Goal: Information Seeking & Learning: Learn about a topic

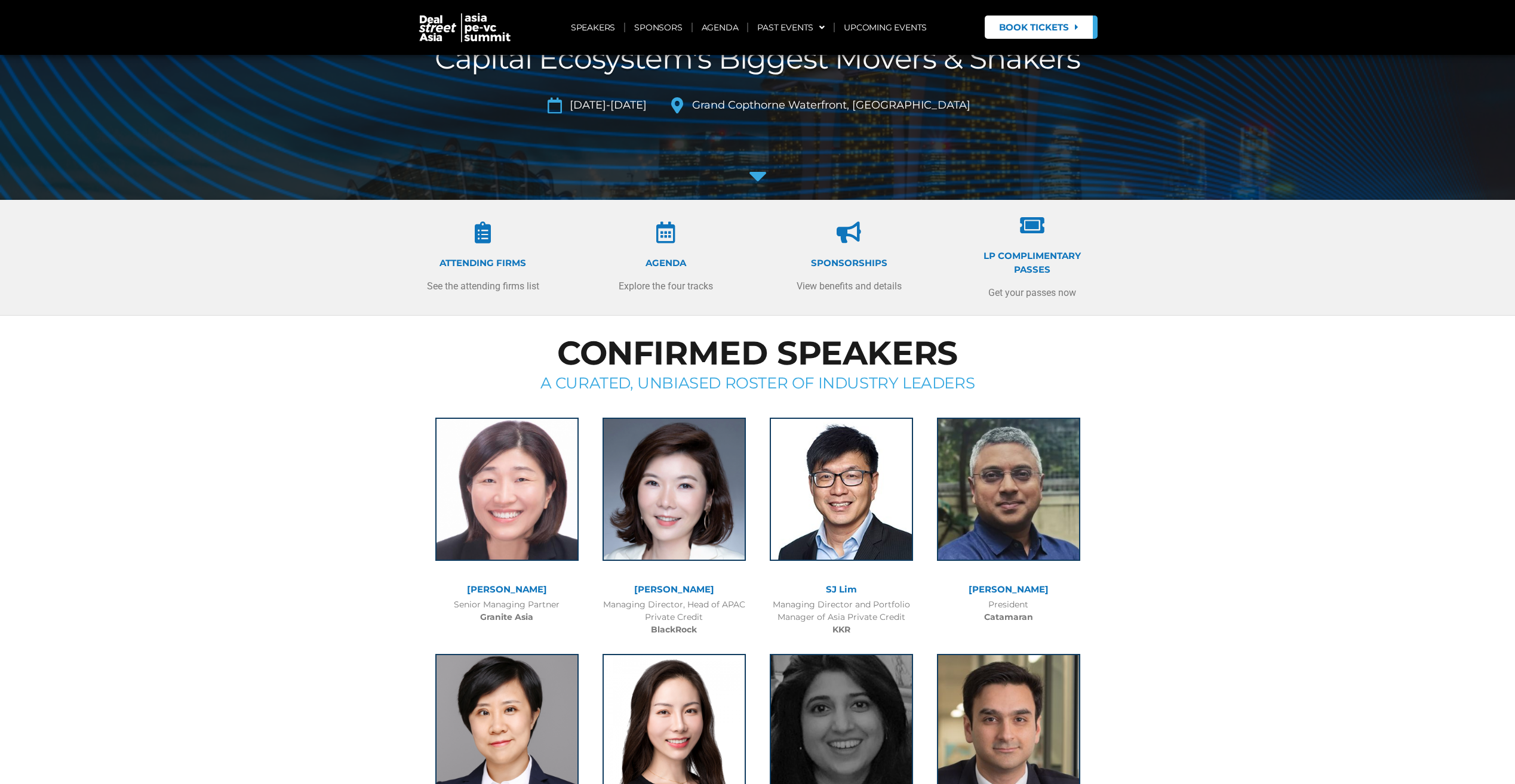
scroll to position [239, 0]
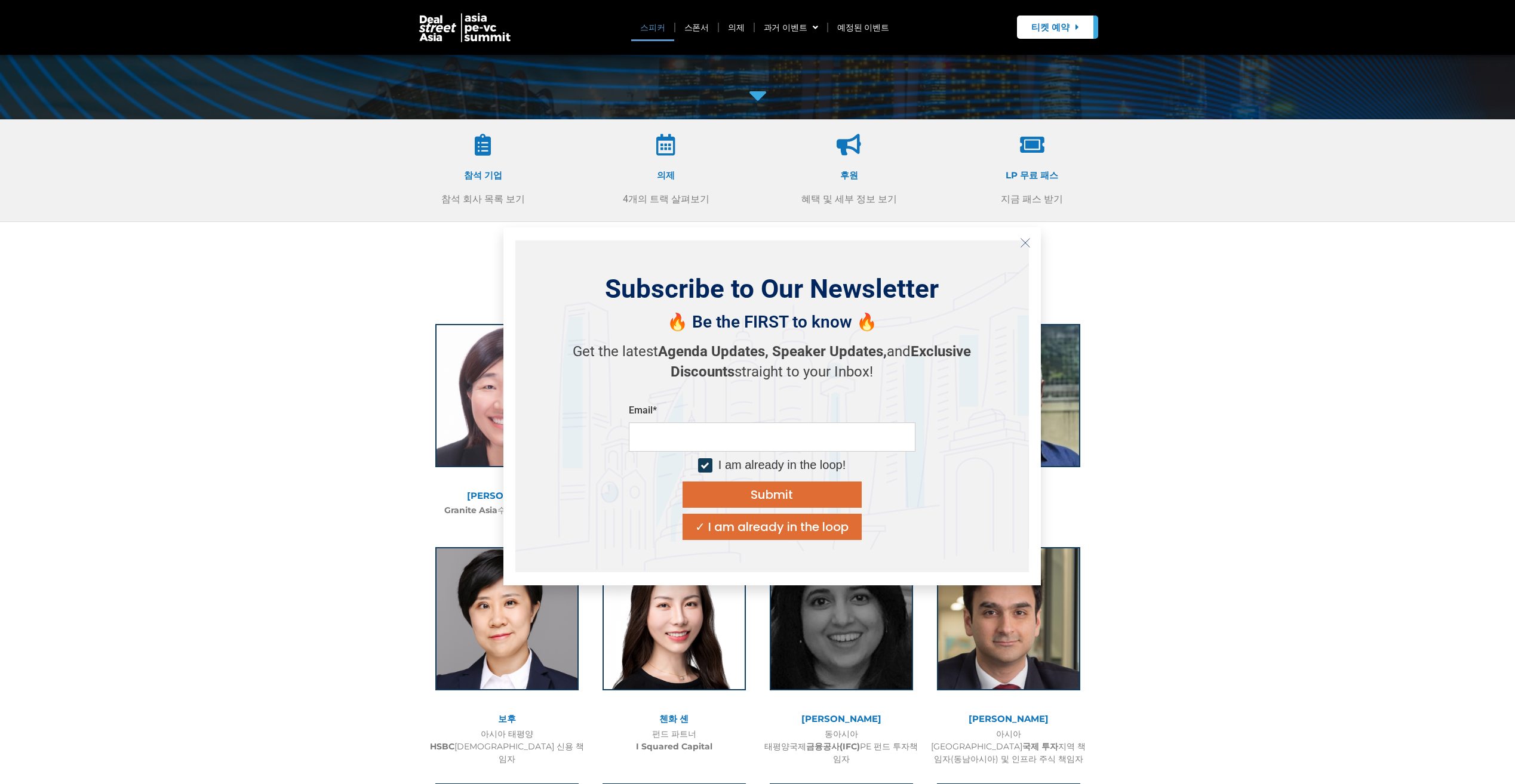
click at [1025, 241] on icon "Close" at bounding box center [1024, 243] width 11 height 11
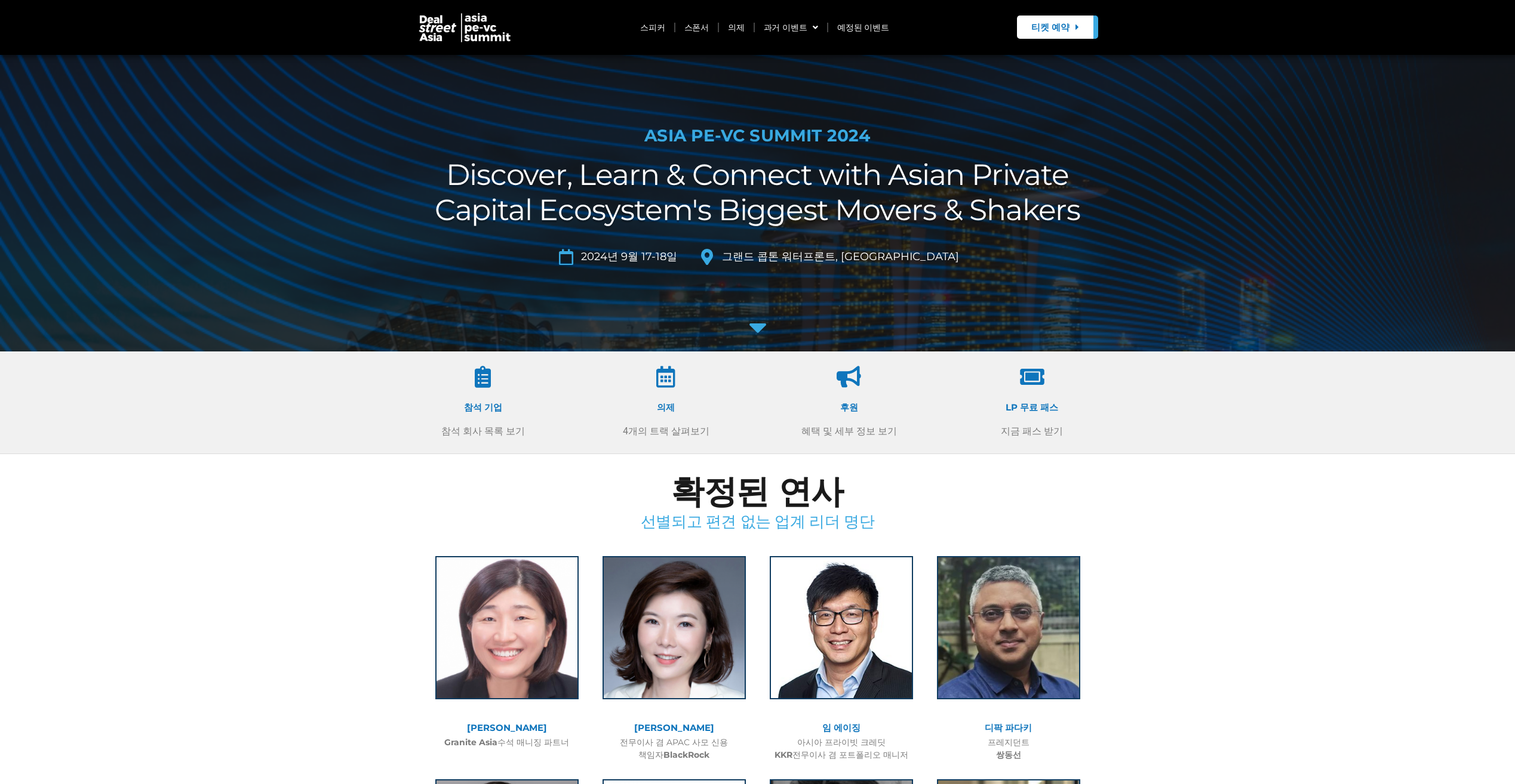
scroll to position [0, 0]
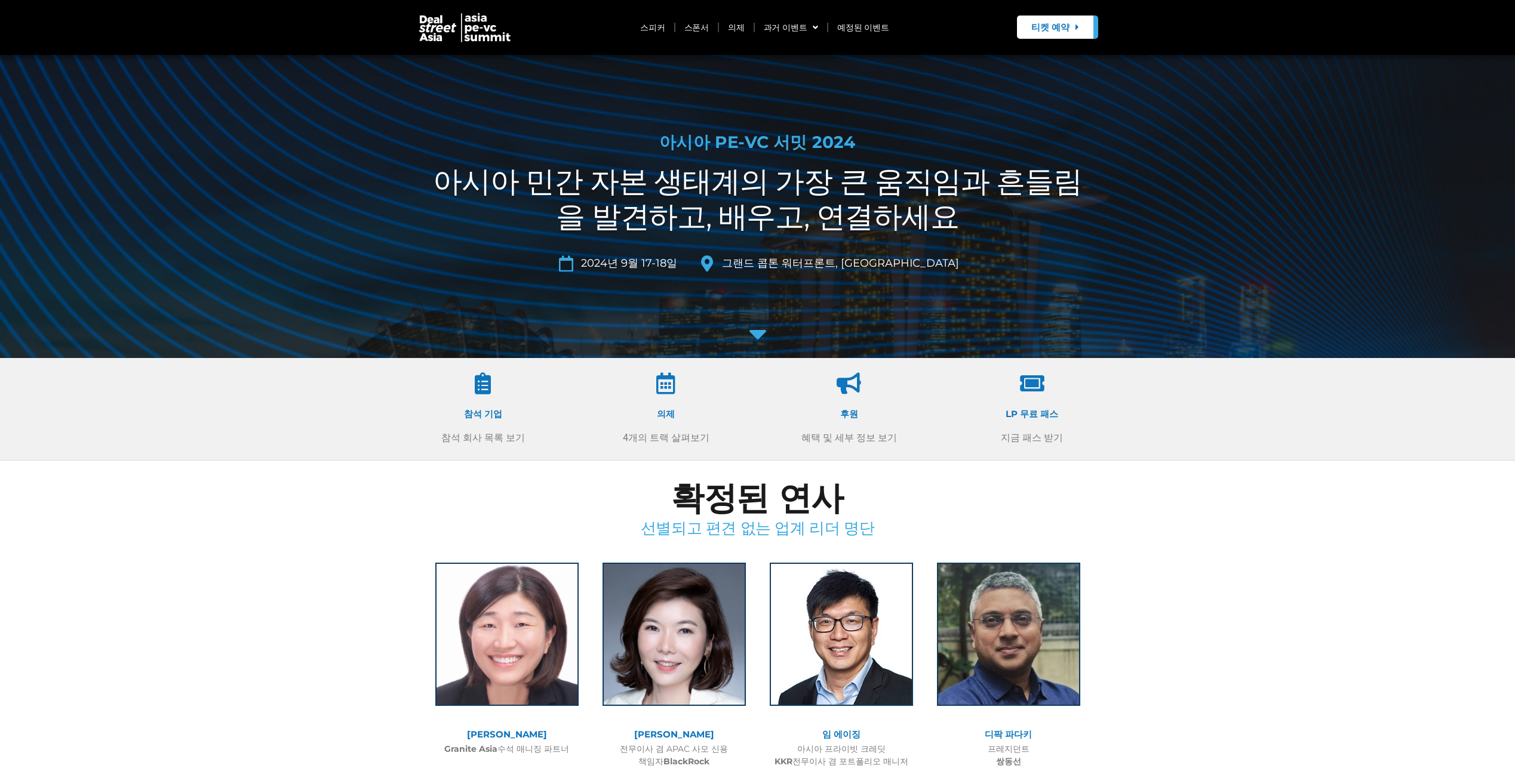
click at [486, 398] on div at bounding box center [483, 385] width 120 height 26
click at [483, 386] on icon at bounding box center [483, 383] width 21 height 21
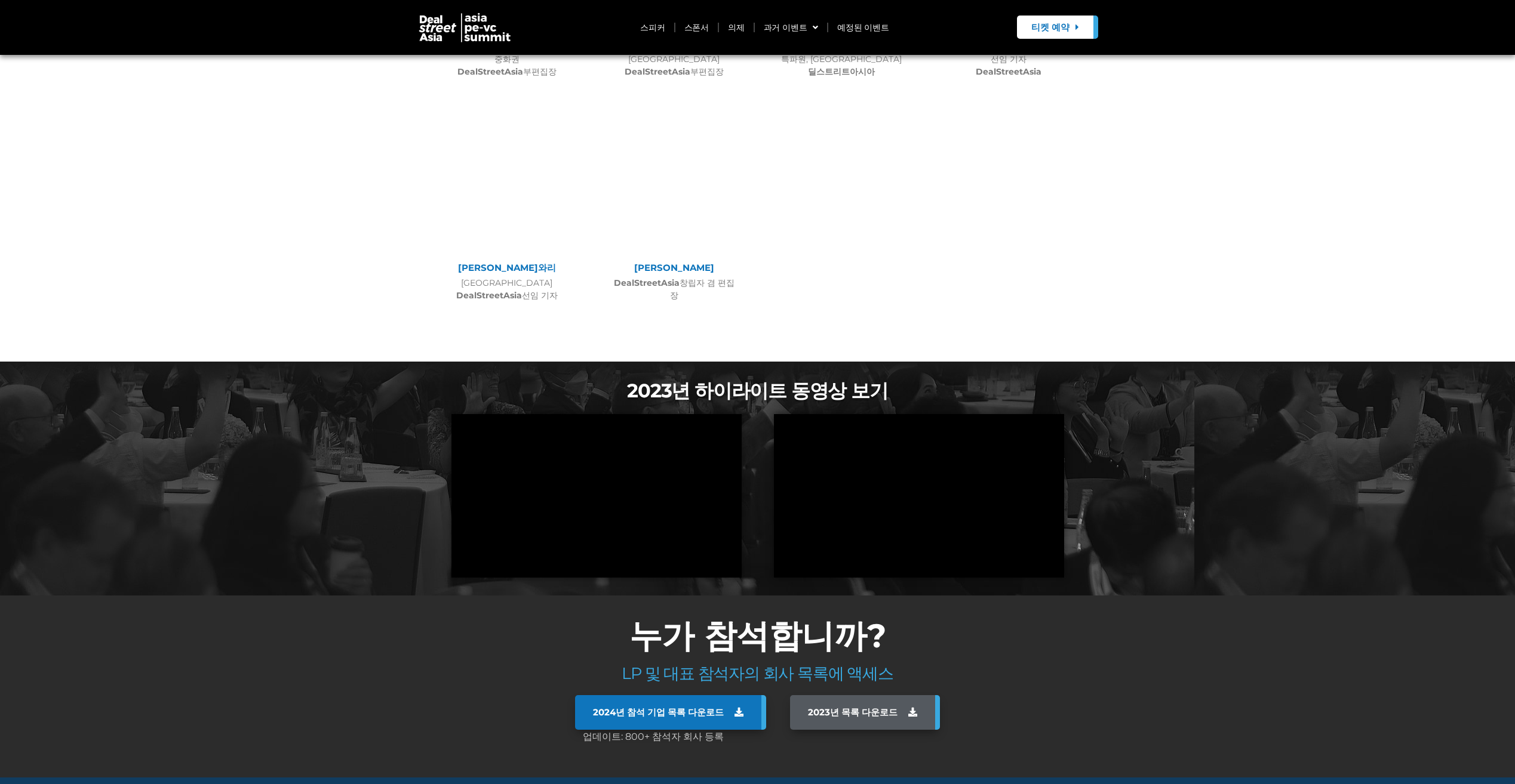
scroll to position [7446, 0]
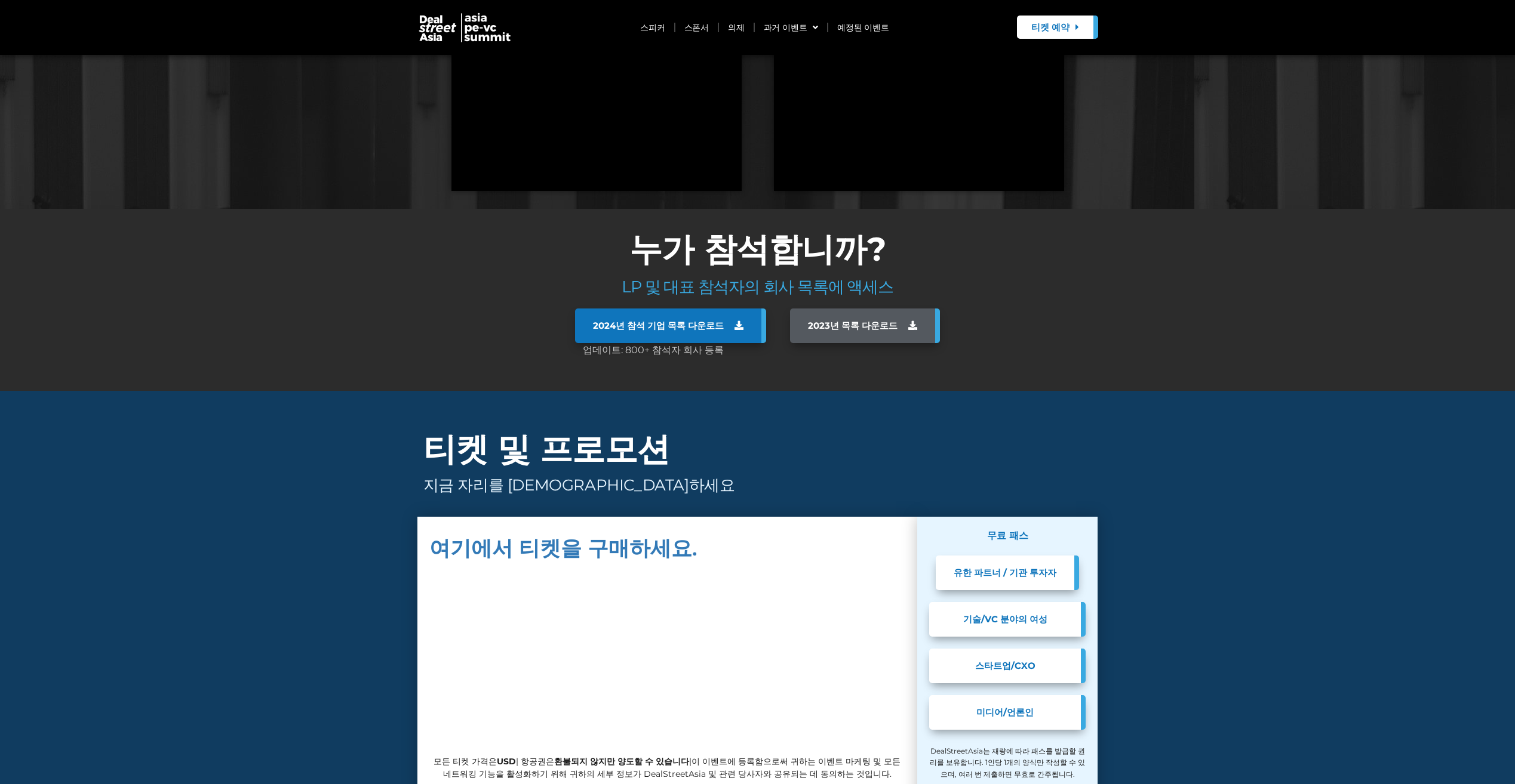
click at [496, 30] on img at bounding box center [465, 27] width 95 height 31
click at [450, 24] on img at bounding box center [465, 27] width 95 height 31
click at [403, 28] on header "스피커 스폰서 의제 과거 이벤트 SG 2025 JKT 2025 SG 2024 JKT 2024 SG 2023 JKT 2023 SG 2022 JK…" at bounding box center [758, 27] width 1515 height 55
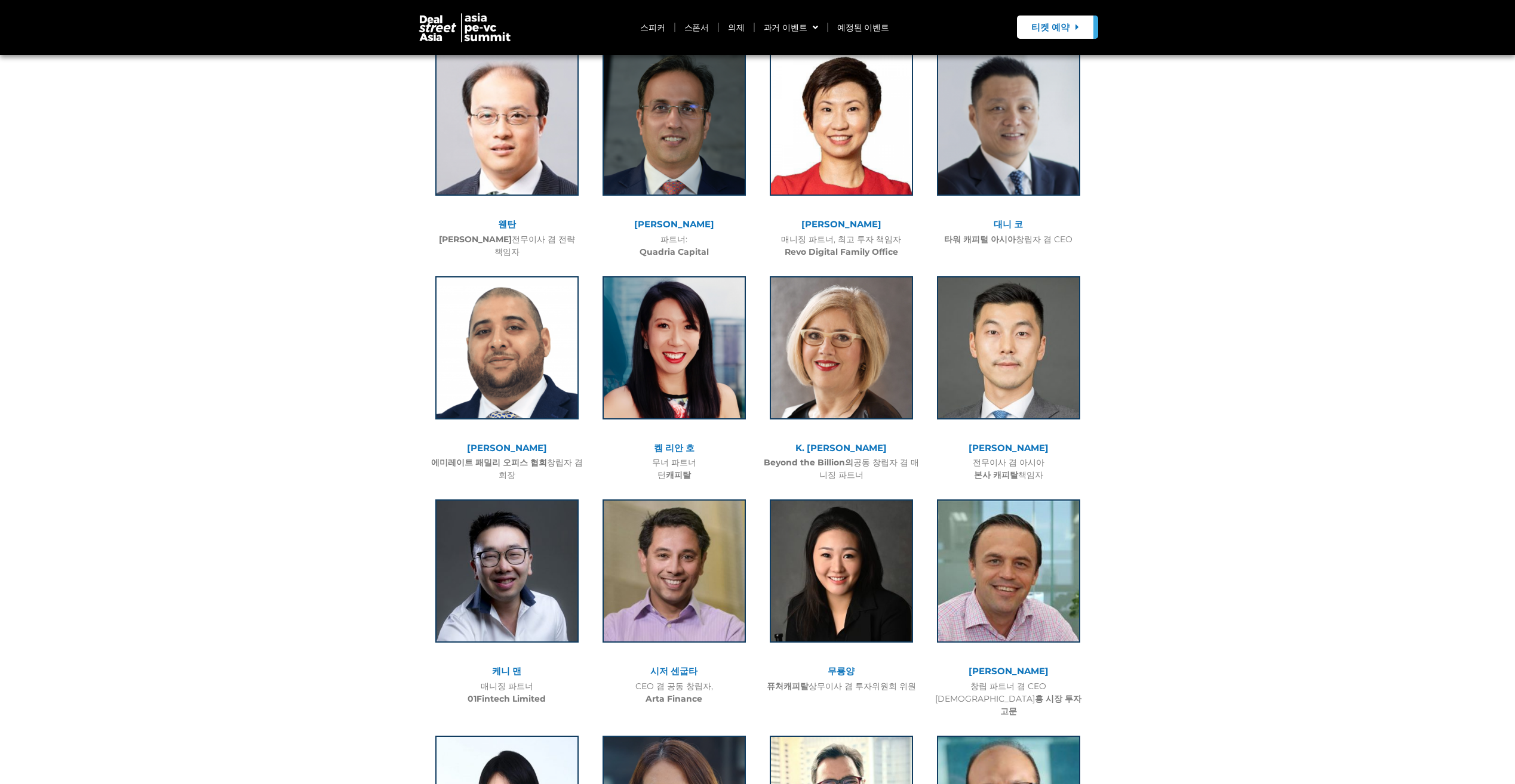
scroll to position [2315, 0]
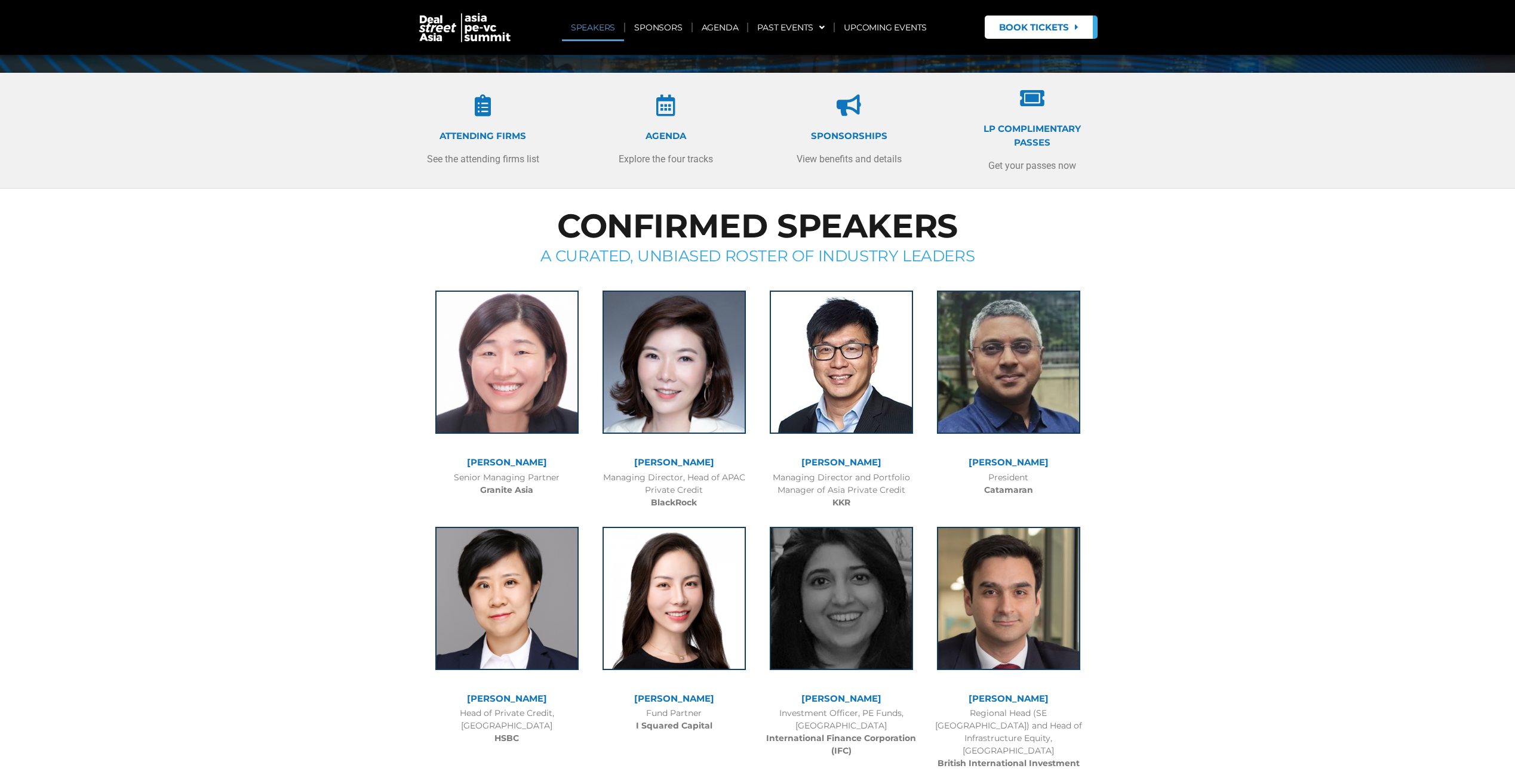
scroll to position [299, 0]
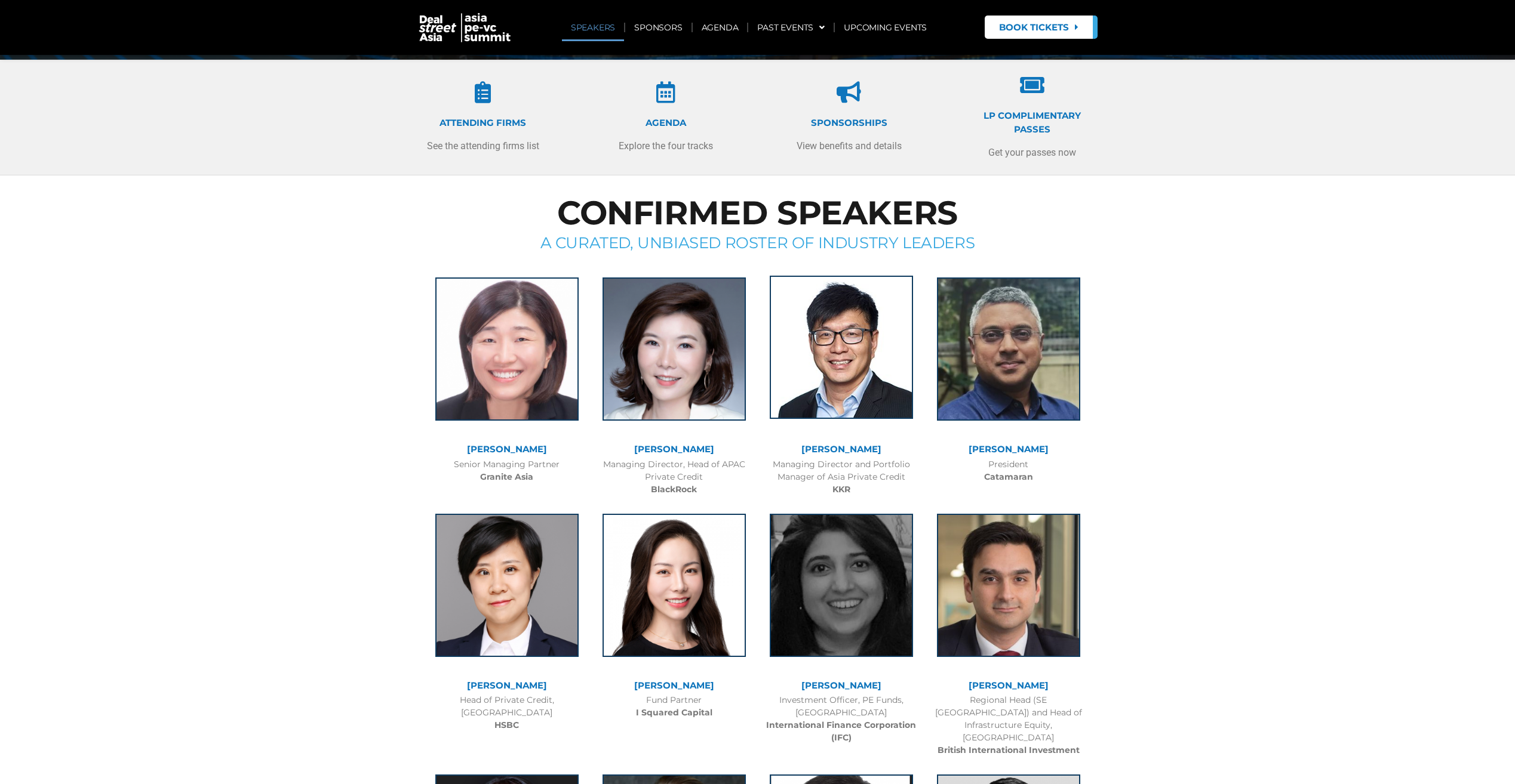
click at [881, 369] on img at bounding box center [840, 347] width 144 height 144
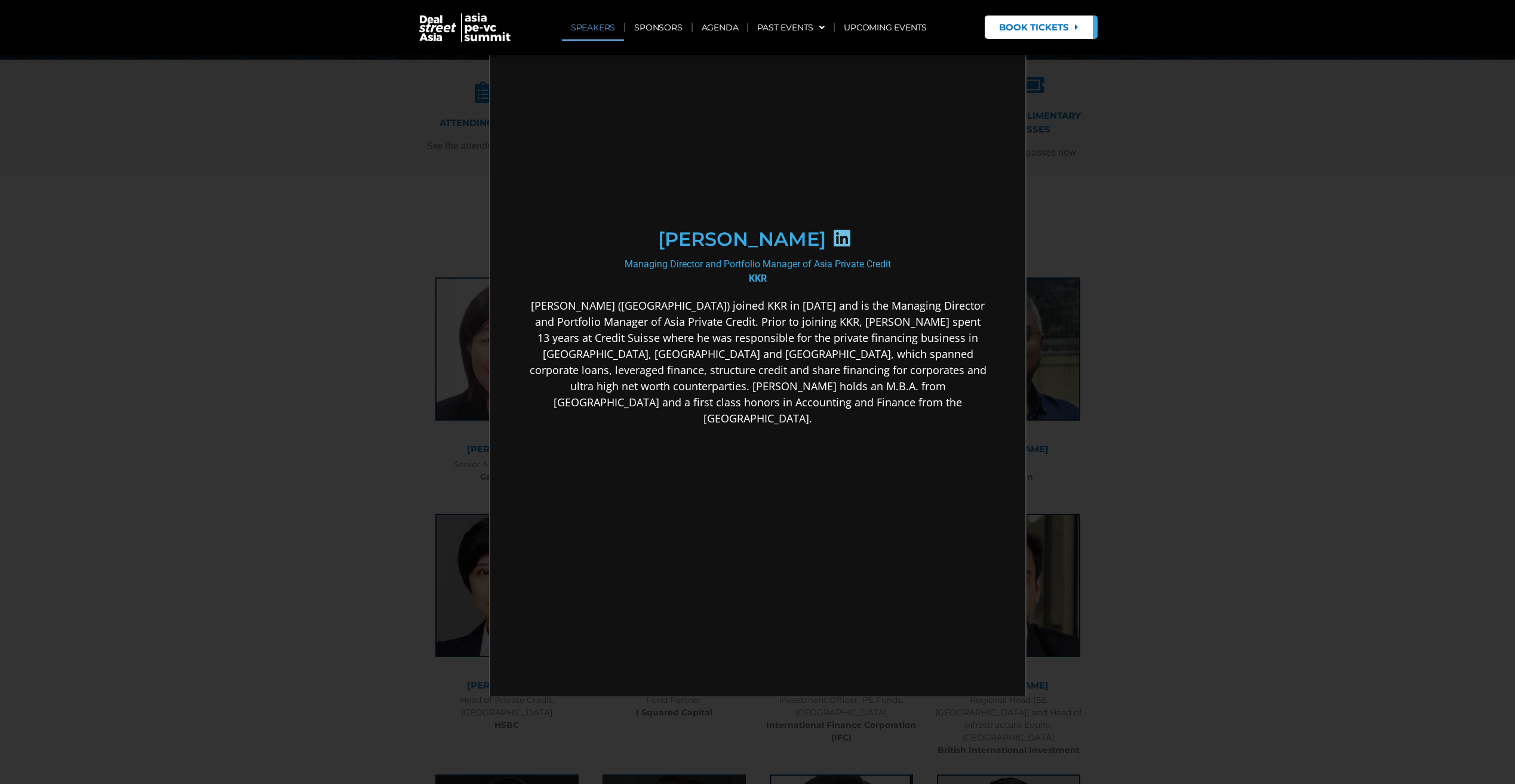
scroll to position [0, 0]
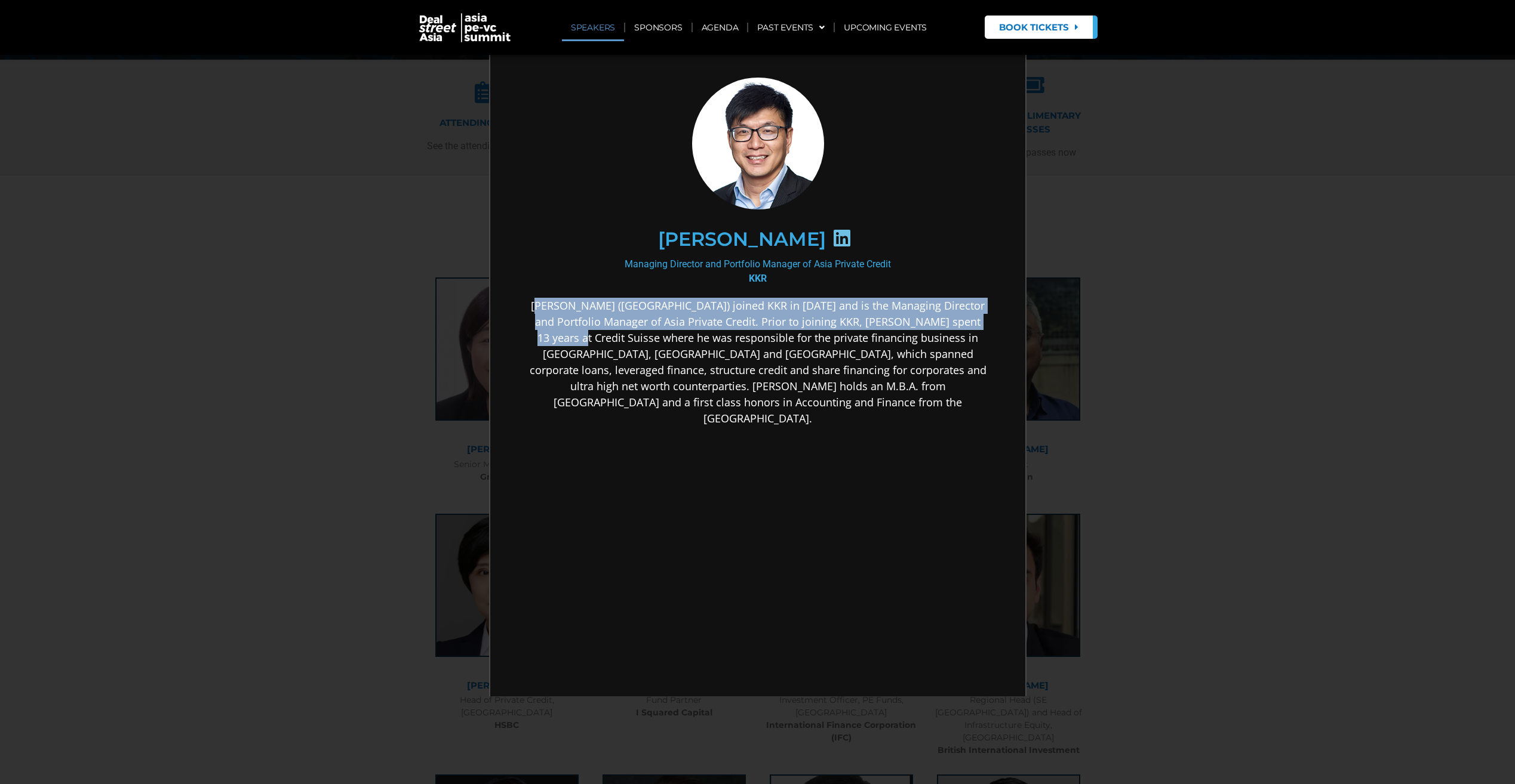
drag, startPoint x: 539, startPoint y: 305, endPoint x: 979, endPoint y: 313, distance: 440.1
click at [979, 313] on p "[PERSON_NAME] ([GEOGRAPHIC_DATA]) joined KKR in [DATE] and is the Managing Dire…" at bounding box center [756, 361] width 460 height 129
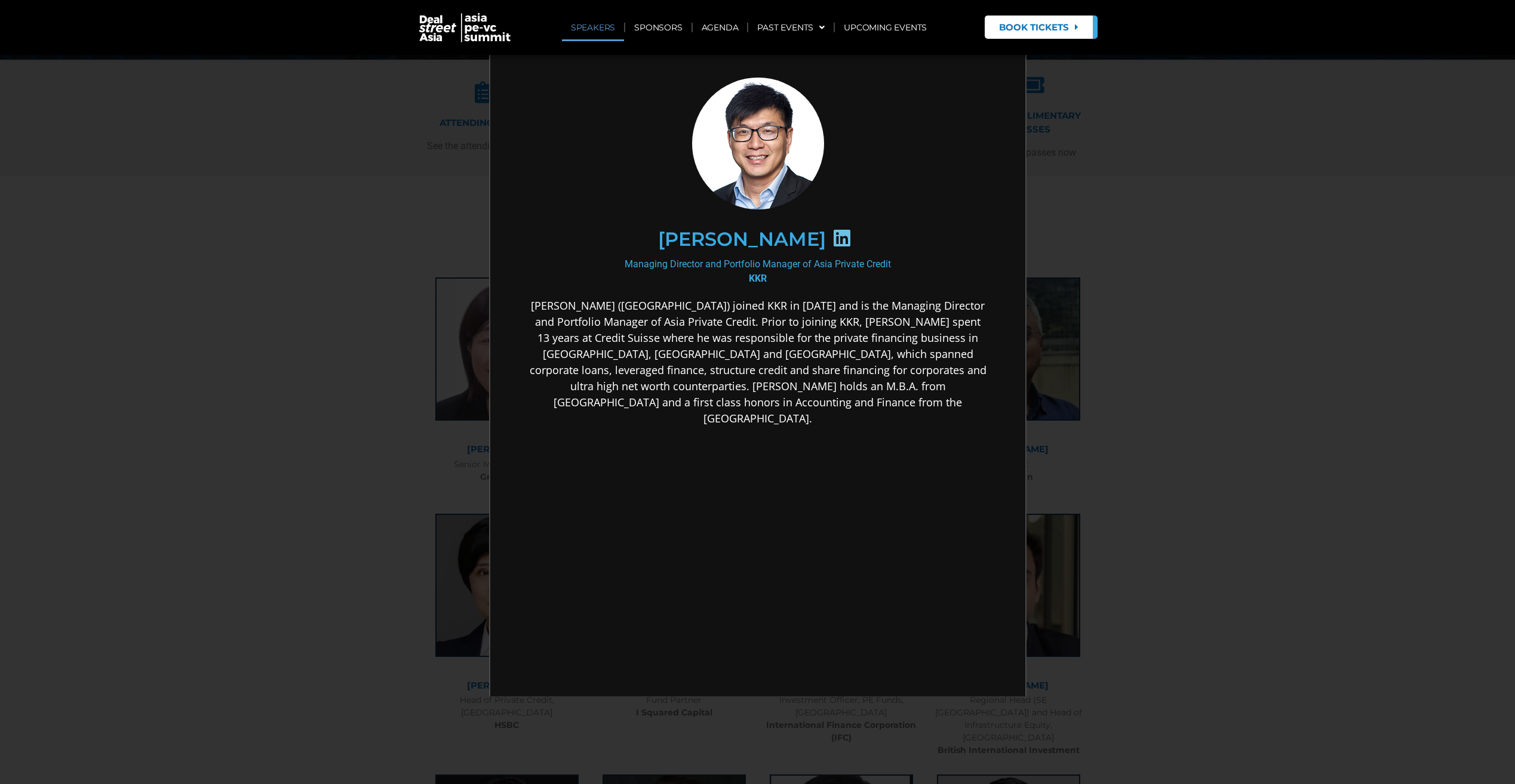
drag, startPoint x: 979, startPoint y: 313, endPoint x: 741, endPoint y: 339, distance: 239.4
click at [741, 339] on p "[PERSON_NAME] ([GEOGRAPHIC_DATA]) joined KKR in [DATE] and is the Managing Dire…" at bounding box center [756, 361] width 460 height 129
drag, startPoint x: 565, startPoint y: 322, endPoint x: 657, endPoint y: 327, distance: 92.1
click at [657, 327] on p "[PERSON_NAME] ([GEOGRAPHIC_DATA]) joined KKR in [DATE] and is the Managing Dire…" at bounding box center [756, 361] width 460 height 129
drag, startPoint x: 657, startPoint y: 327, endPoint x: 686, endPoint y: 341, distance: 32.2
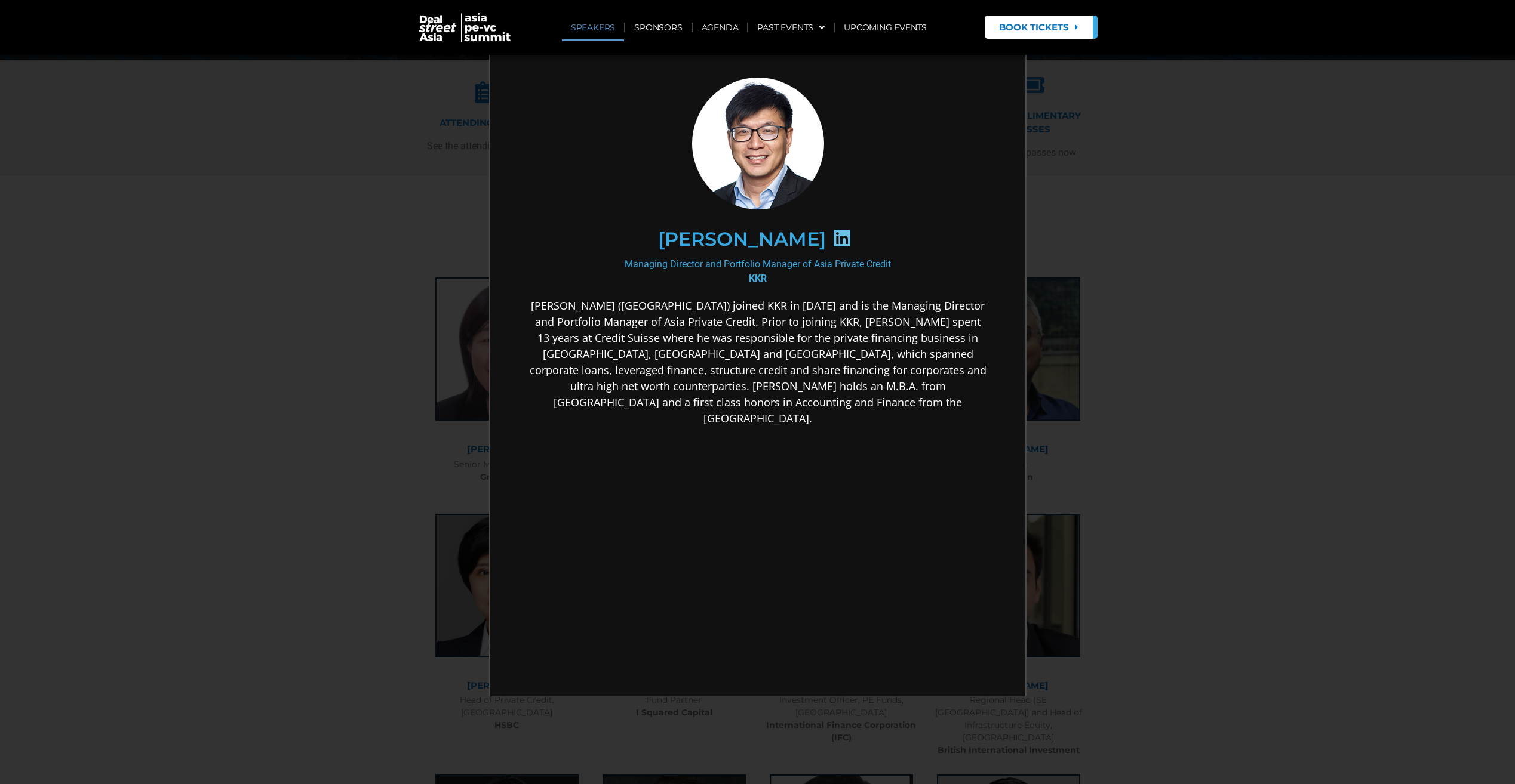
click at [686, 341] on p "[PERSON_NAME] ([GEOGRAPHIC_DATA]) joined KKR in [DATE] and is the Managing Dire…" at bounding box center [756, 361] width 460 height 129
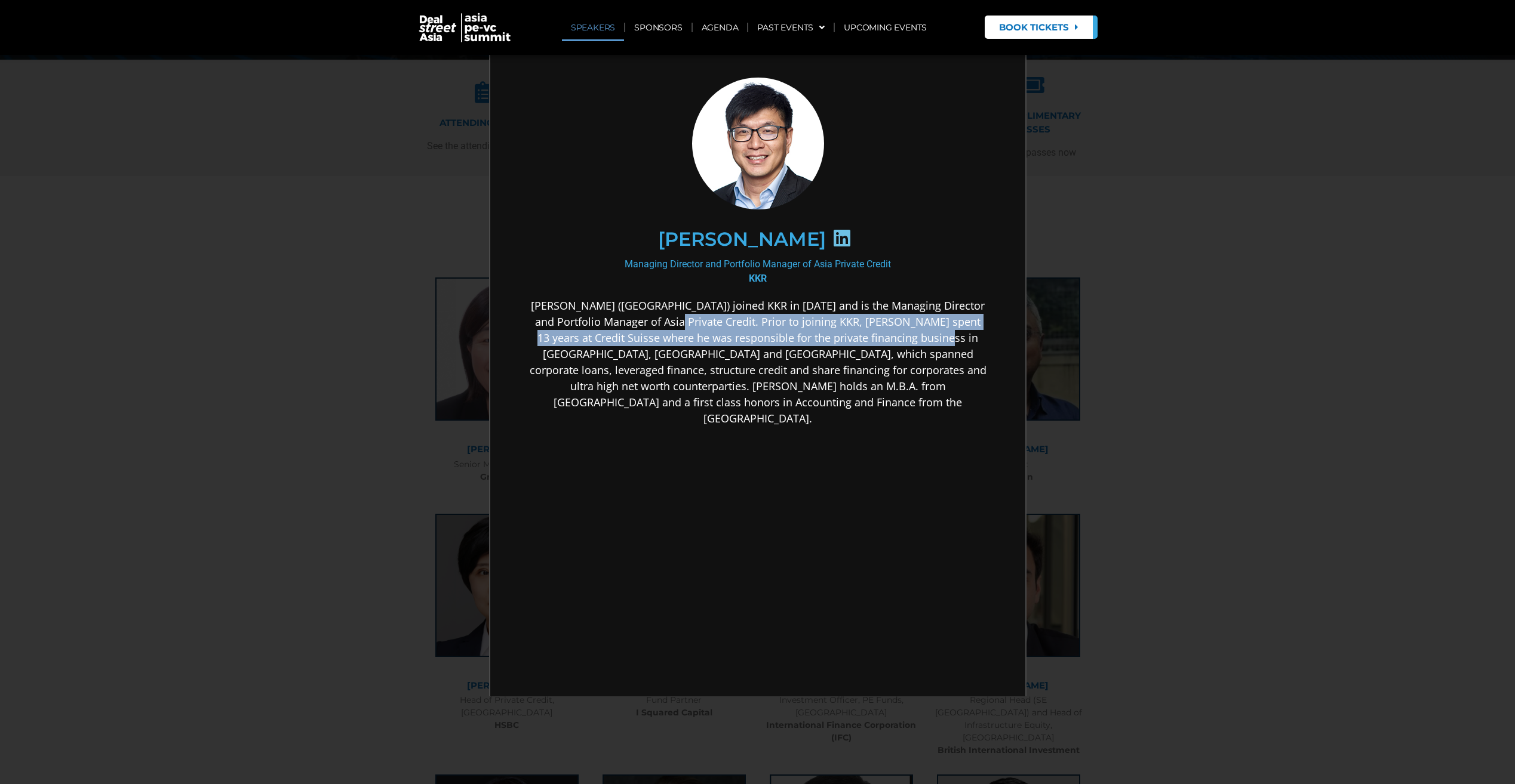
drag, startPoint x: 640, startPoint y: 319, endPoint x: 882, endPoint y: 336, distance: 242.6
click at [882, 336] on p "[PERSON_NAME] ([GEOGRAPHIC_DATA]) joined KKR in [DATE] and is the Managing Dire…" at bounding box center [756, 361] width 460 height 129
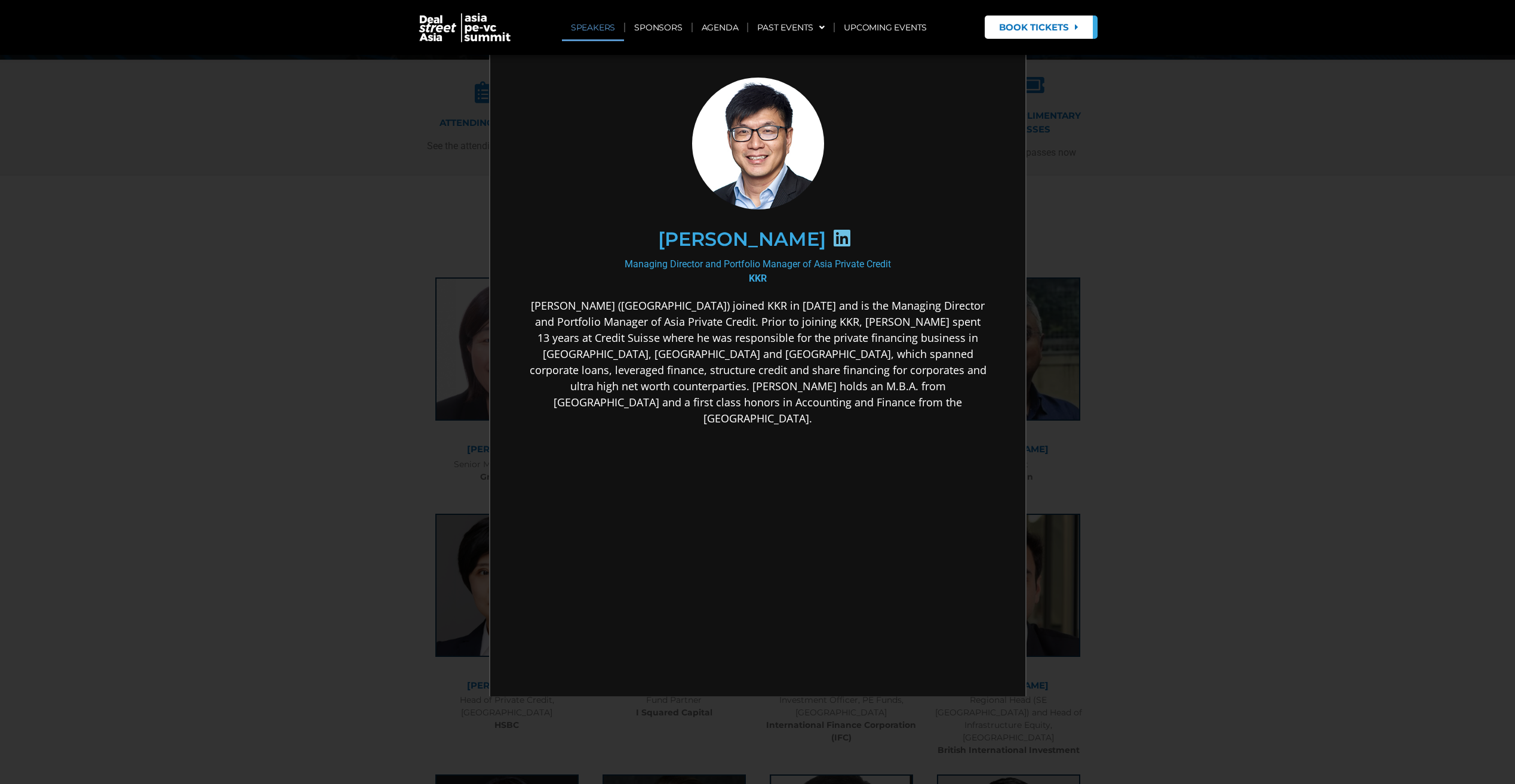
drag, startPoint x: 882, startPoint y: 336, endPoint x: 854, endPoint y: 355, distance: 33.8
click at [854, 355] on p "[PERSON_NAME] ([GEOGRAPHIC_DATA]) joined KKR in [DATE] and is the Managing Dire…" at bounding box center [756, 361] width 460 height 129
drag, startPoint x: 883, startPoint y: 336, endPoint x: 935, endPoint y: 336, distance: 52.0
click at [935, 336] on p "[PERSON_NAME] ([GEOGRAPHIC_DATA]) joined KKR in [DATE] and is the Managing Dire…" at bounding box center [756, 361] width 460 height 129
drag, startPoint x: 935, startPoint y: 336, endPoint x: 795, endPoint y: 364, distance: 142.8
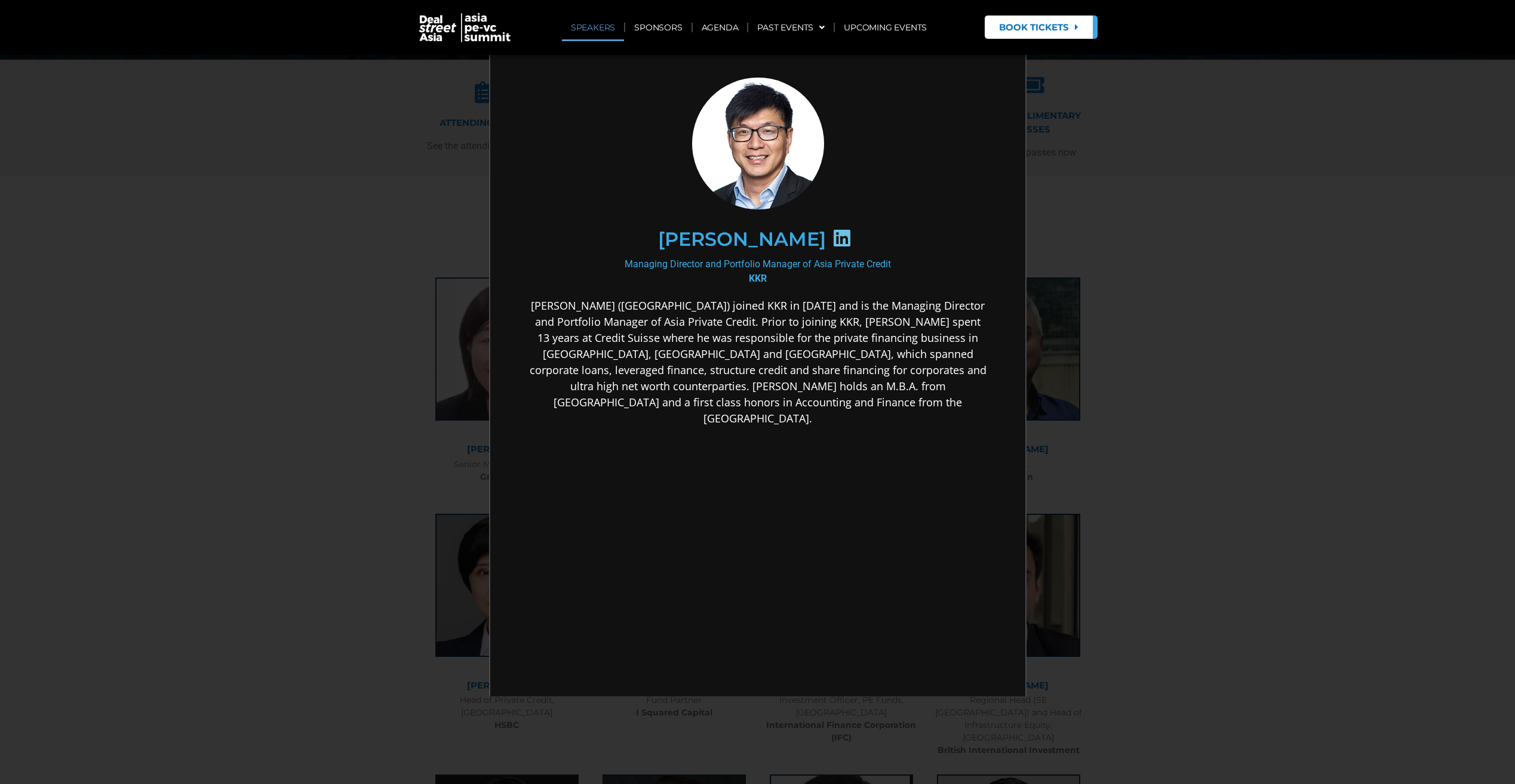
click at [799, 364] on p "[PERSON_NAME] ([GEOGRAPHIC_DATA]) joined KKR in [DATE] and is the Managing Dire…" at bounding box center [756, 361] width 460 height 129
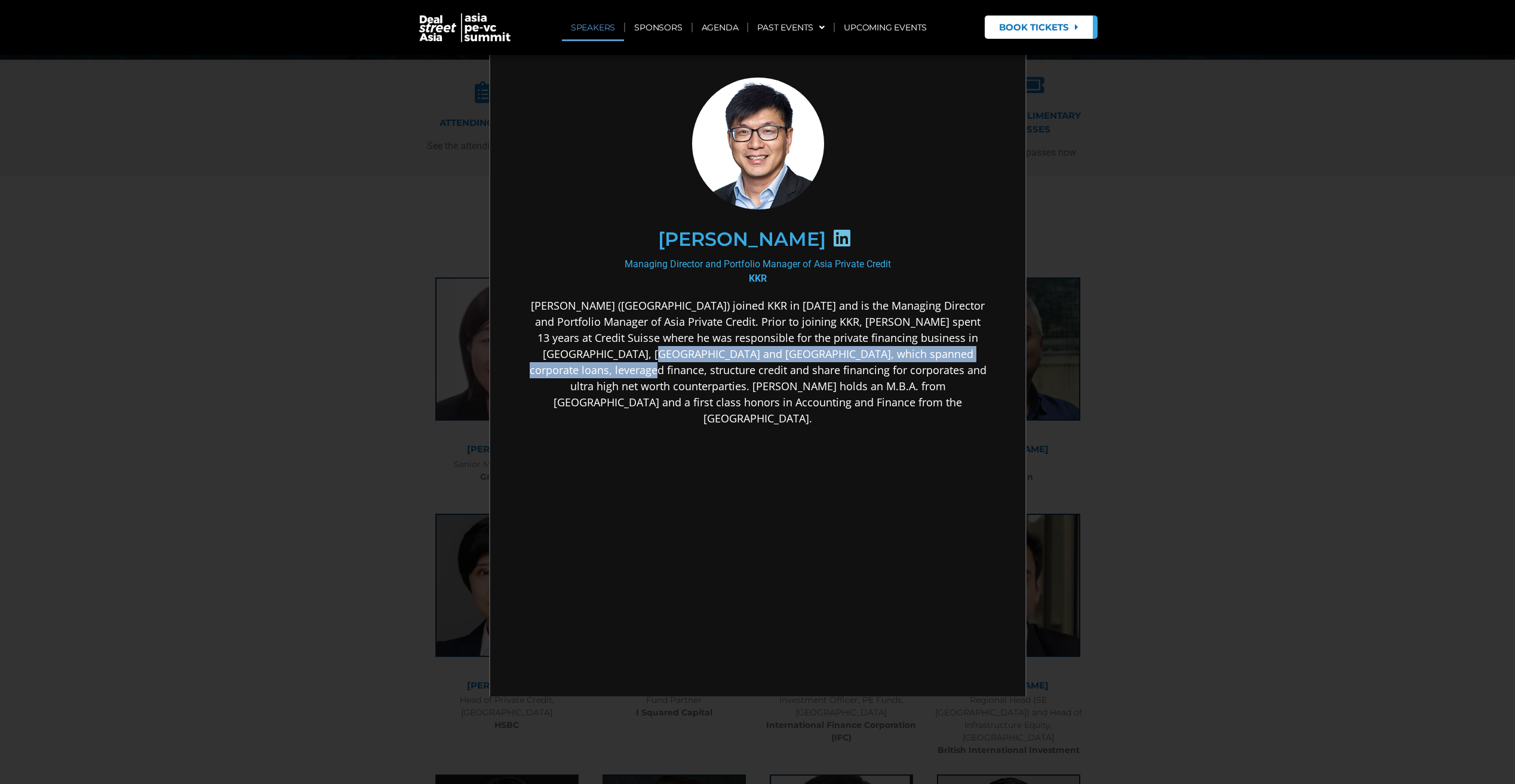
drag, startPoint x: 563, startPoint y: 359, endPoint x: 961, endPoint y: 359, distance: 398.0
click at [961, 359] on p "[PERSON_NAME] ([GEOGRAPHIC_DATA]) joined KKR in [DATE] and is the Managing Dire…" at bounding box center [756, 361] width 460 height 129
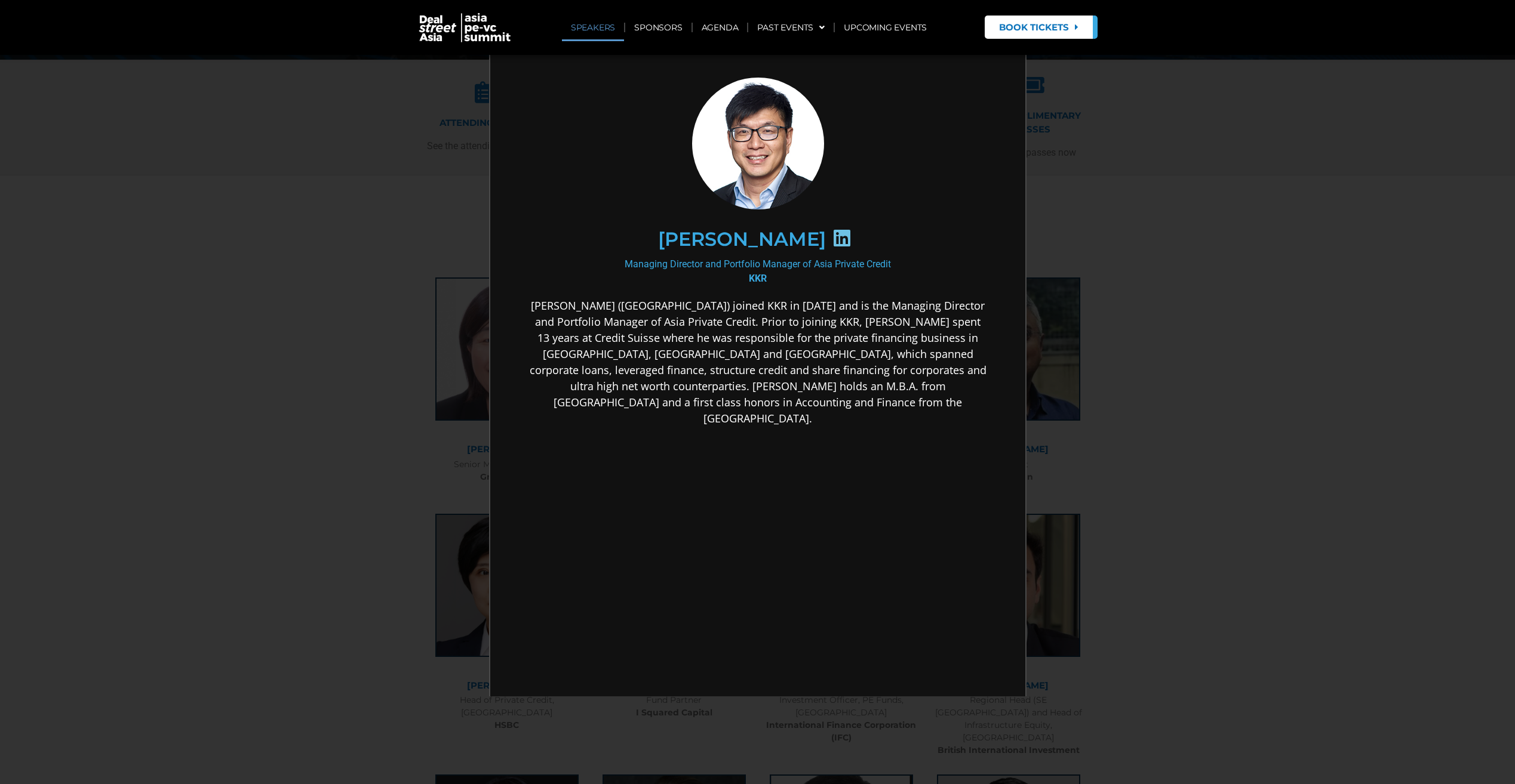
drag, startPoint x: 961, startPoint y: 359, endPoint x: 934, endPoint y: 369, distance: 28.8
click at [938, 369] on p "[PERSON_NAME] ([GEOGRAPHIC_DATA]) joined KKR in [DATE] and is the Managing Dire…" at bounding box center [756, 361] width 460 height 129
drag, startPoint x: 723, startPoint y: 369, endPoint x: 970, endPoint y: 374, distance: 247.1
click at [970, 374] on p "[PERSON_NAME] ([GEOGRAPHIC_DATA]) joined KKR in [DATE] and is the Managing Dire…" at bounding box center [756, 361] width 460 height 129
drag, startPoint x: 970, startPoint y: 374, endPoint x: 948, endPoint y: 422, distance: 52.8
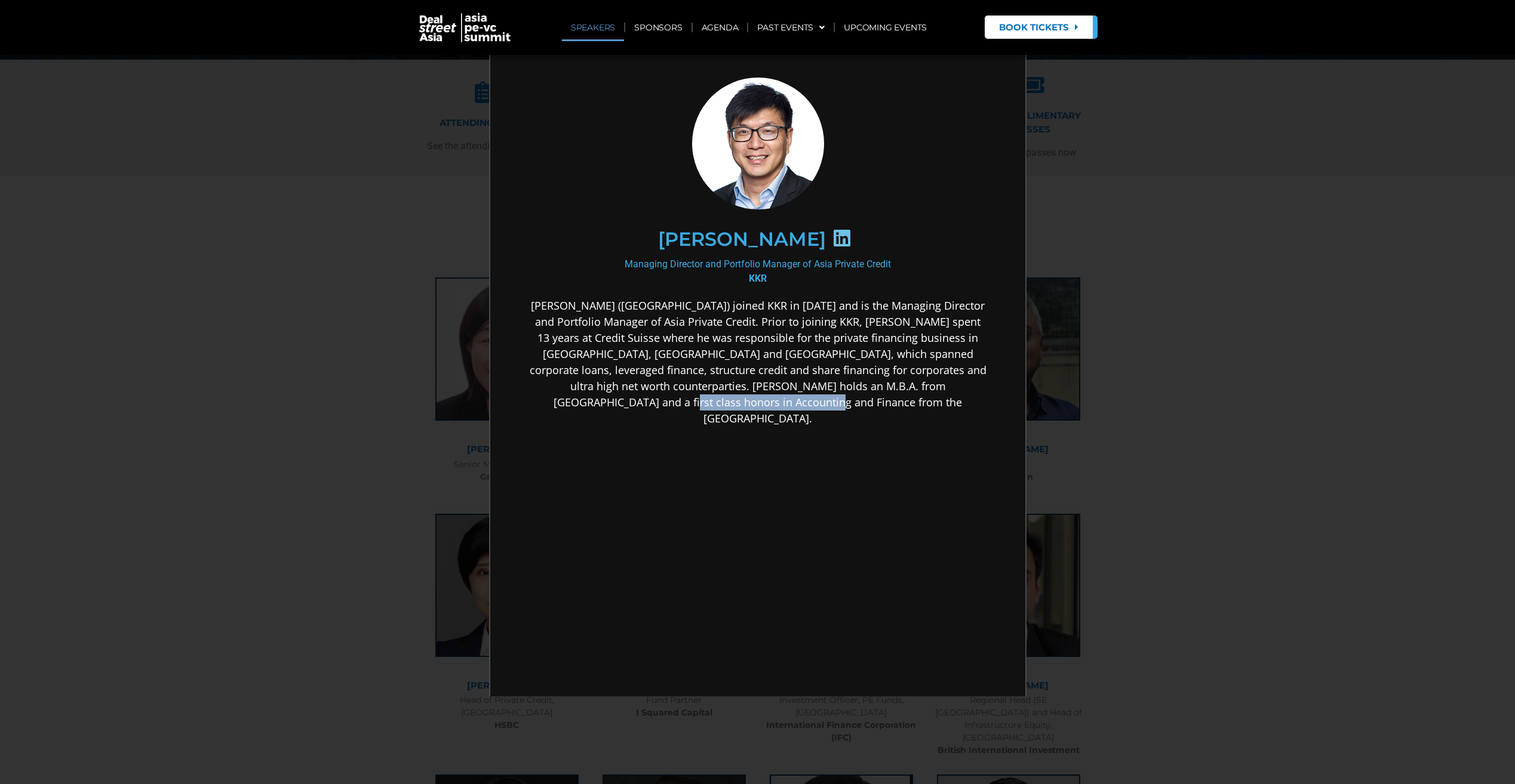
click at [948, 422] on div "[PERSON_NAME] ([GEOGRAPHIC_DATA]) joined KKR in [DATE] and is the Managing Dire…" at bounding box center [756, 456] width 460 height 318
drag, startPoint x: 948, startPoint y: 422, endPoint x: 790, endPoint y: 425, distance: 158.0
click at [790, 425] on div "[PERSON_NAME] ([GEOGRAPHIC_DATA]) joined KKR in [DATE] and is the Managing Dire…" at bounding box center [756, 456] width 460 height 318
click at [949, 227] on div "[PERSON_NAME]" at bounding box center [755, 238] width 413 height 62
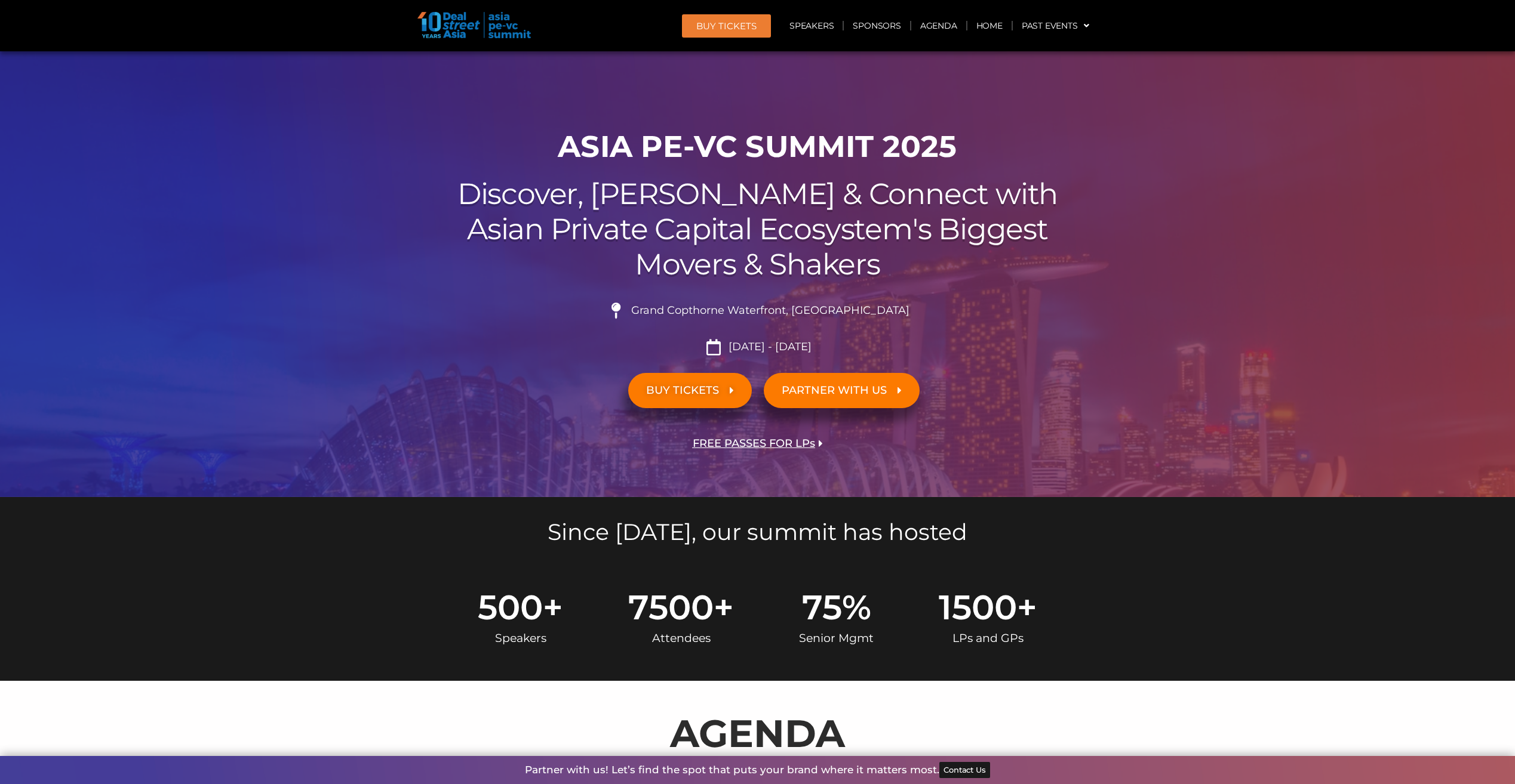
click at [1108, 289] on div at bounding box center [758, 274] width 1515 height 446
